Goal: Communication & Community: Answer question/provide support

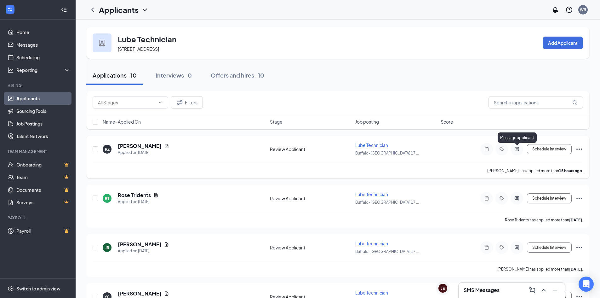
click at [516, 147] on icon "ActiveChat" at bounding box center [517, 149] width 4 height 4
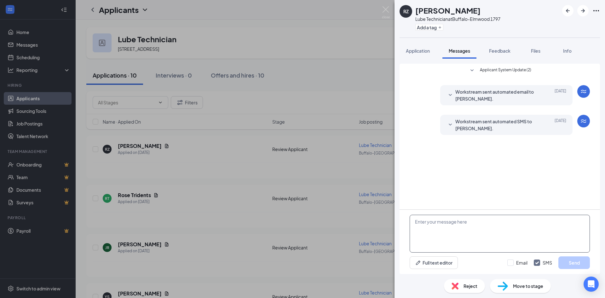
click at [460, 233] on textarea at bounding box center [499, 233] width 180 height 38
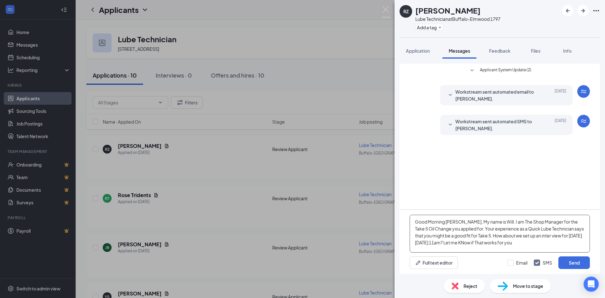
drag, startPoint x: 473, startPoint y: 243, endPoint x: 478, endPoint y: 243, distance: 5.1
click at [524, 242] on textarea "Good Morning [PERSON_NAME], My name is Will. I am The Shop Manager for the Take…" at bounding box center [499, 233] width 180 height 38
type textarea "Good Morning [PERSON_NAME], My name is Will. I am The Shop Manager for the Take…"
click at [507, 263] on input "Email" at bounding box center [517, 262] width 20 height 6
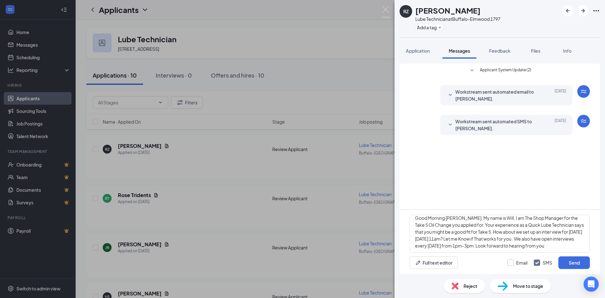
checkbox input "true"
click at [579, 260] on button "Send" at bounding box center [573, 262] width 31 height 13
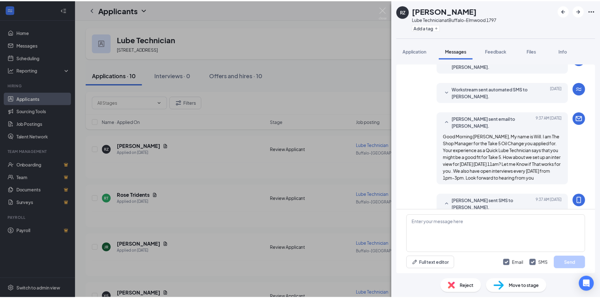
scroll to position [15, 0]
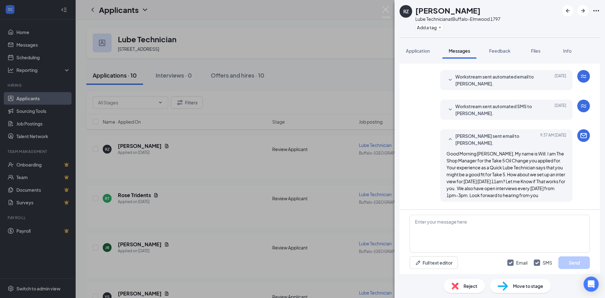
click at [381, 10] on div "RZ [PERSON_NAME] Lube Technician at [GEOGRAPHIC_DATA] 1797 Add a tag Applicatio…" at bounding box center [302, 149] width 605 height 298
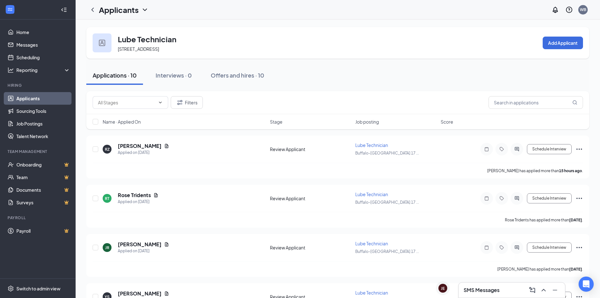
click at [483, 289] on h3 "SMS Messages" at bounding box center [482, 289] width 36 height 7
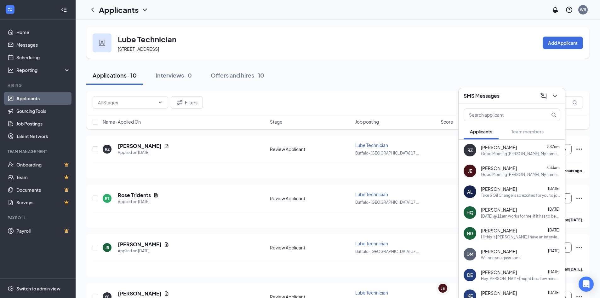
click at [371, 46] on div "Lube Technician [STREET_ADDRESS] Add Applicant" at bounding box center [337, 42] width 503 height 31
click at [403, 95] on div "Filters" at bounding box center [337, 102] width 503 height 23
click at [556, 97] on icon "ChevronDown" at bounding box center [555, 96] width 8 height 8
